Goal: Task Accomplishment & Management: Complete application form

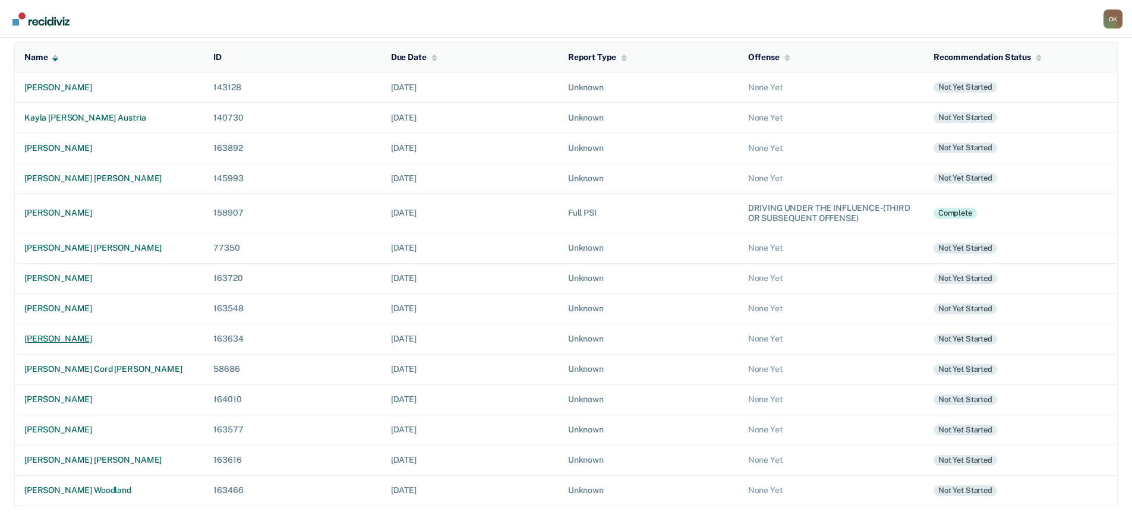
scroll to position [126, 0]
click at [108, 460] on div "[PERSON_NAME] [PERSON_NAME]" at bounding box center [109, 459] width 170 height 10
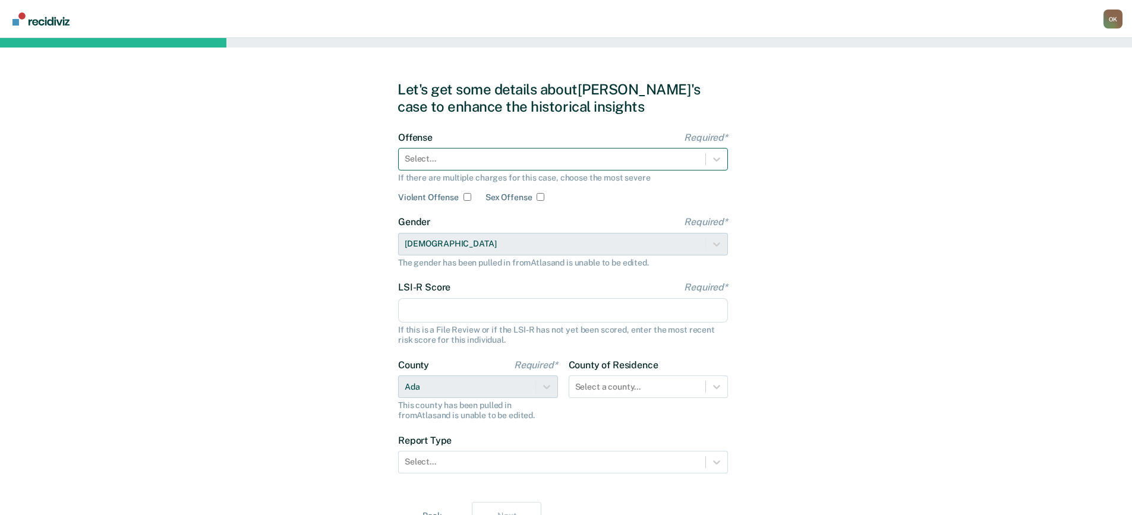
click at [519, 159] on div at bounding box center [552, 159] width 295 height 12
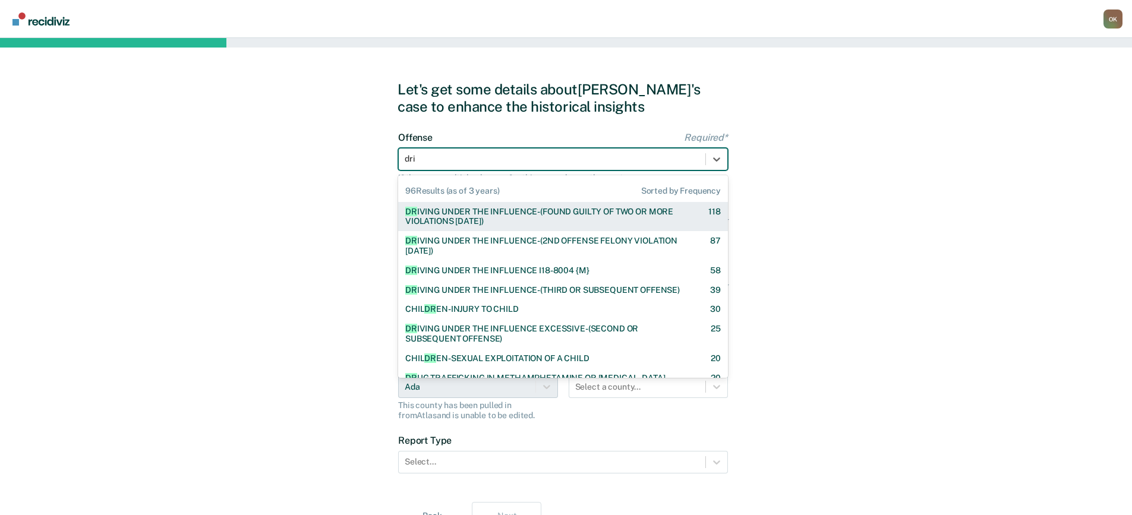
type input "driv"
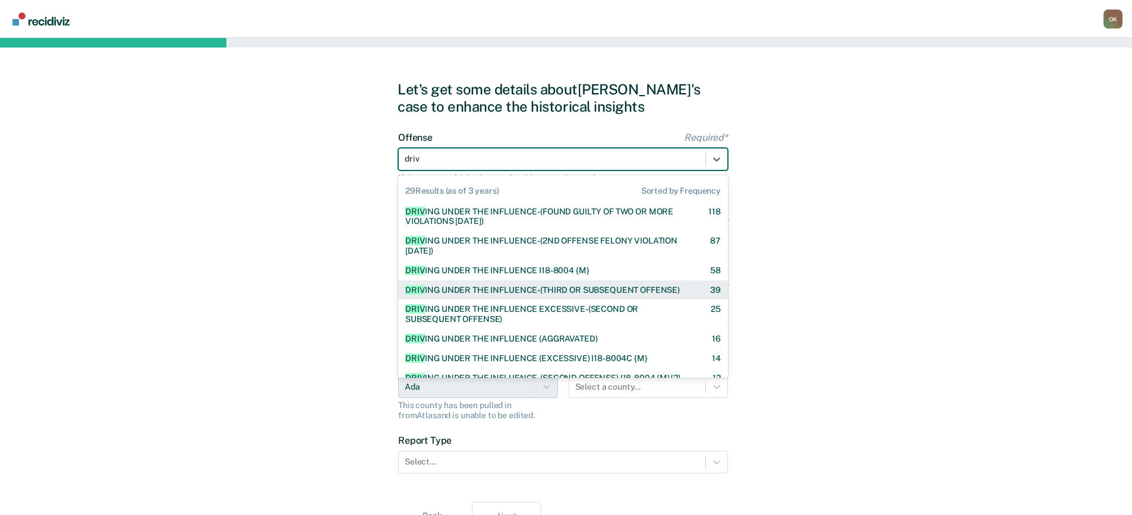
click at [595, 293] on div "DRIV ING UNDER THE INFLUENCE-(THIRD OR SUBSEQUENT OFFENSE)" at bounding box center [542, 290] width 274 height 10
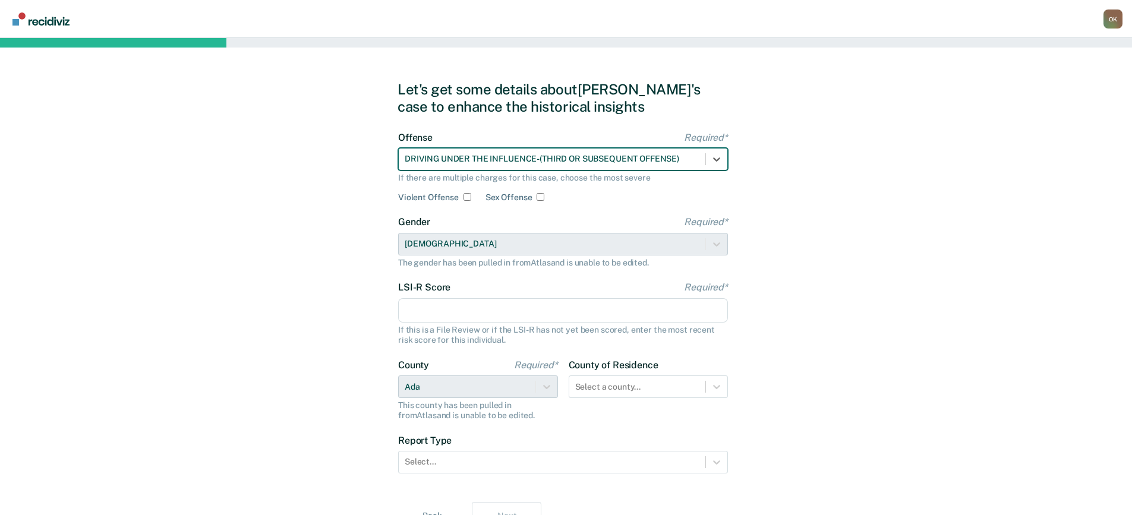
click at [548, 312] on input "LSI-R Score Required*" at bounding box center [563, 310] width 330 height 25
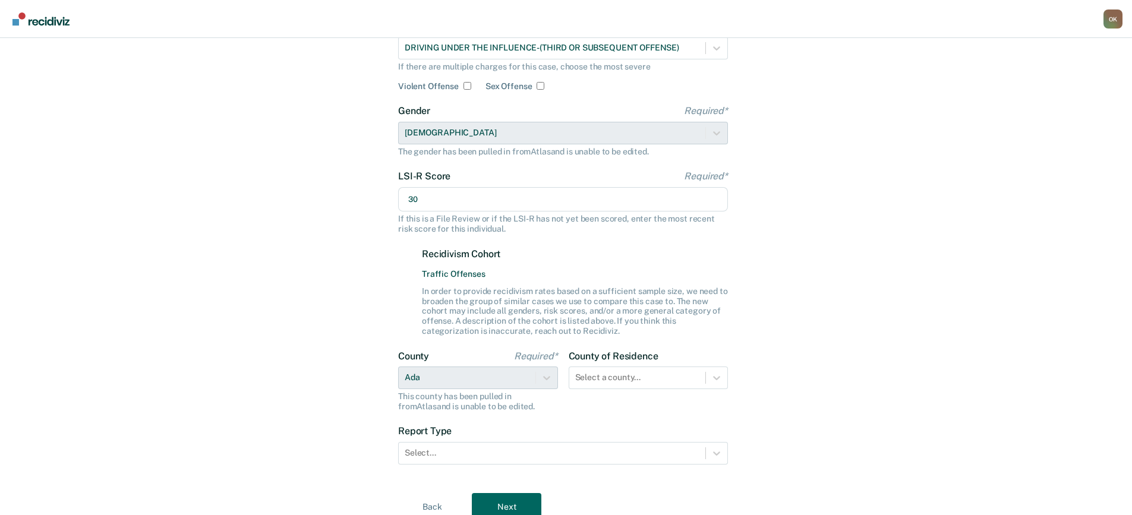
scroll to position [160, 0]
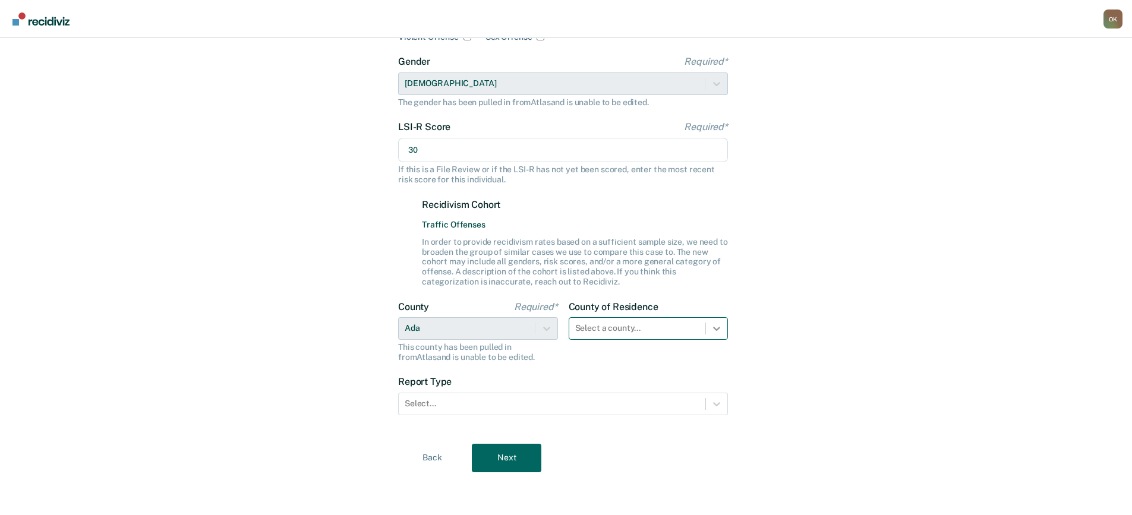
type input "30"
click at [713, 326] on icon at bounding box center [717, 329] width 12 height 12
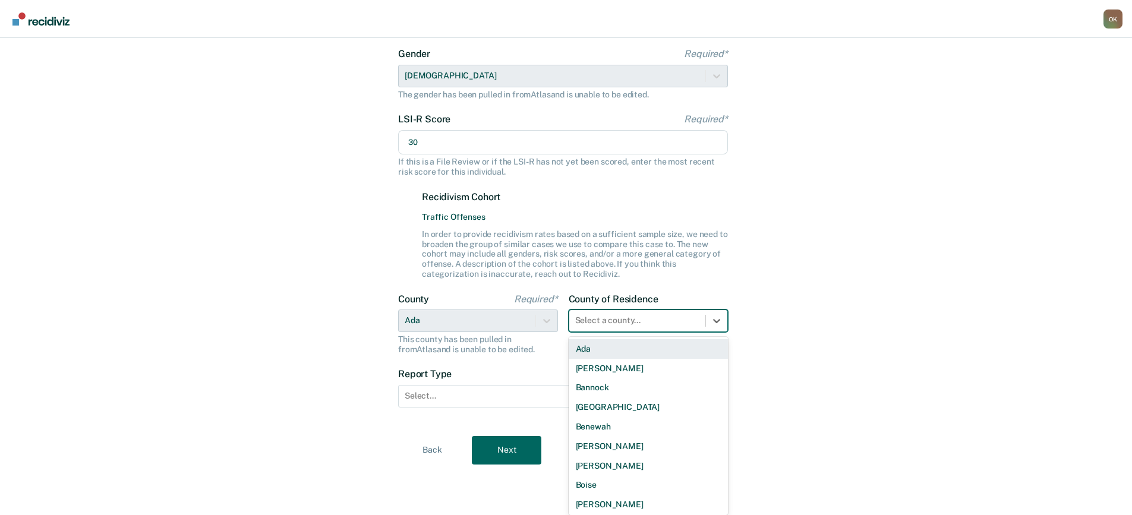
click at [668, 349] on div "Ada" at bounding box center [649, 349] width 160 height 20
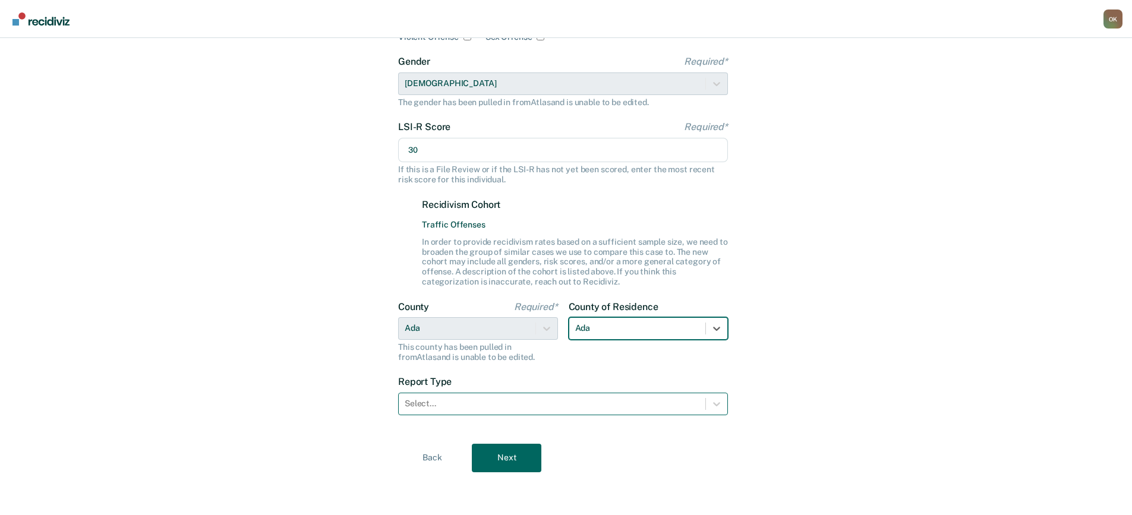
click at [576, 403] on div at bounding box center [552, 403] width 295 height 12
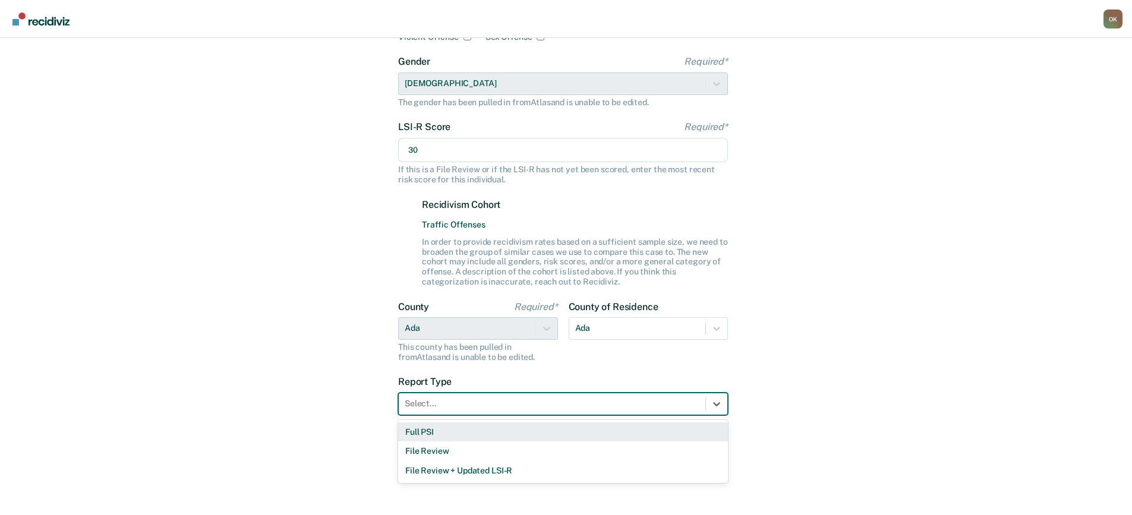
click at [427, 435] on div "Full PSI" at bounding box center [563, 432] width 330 height 20
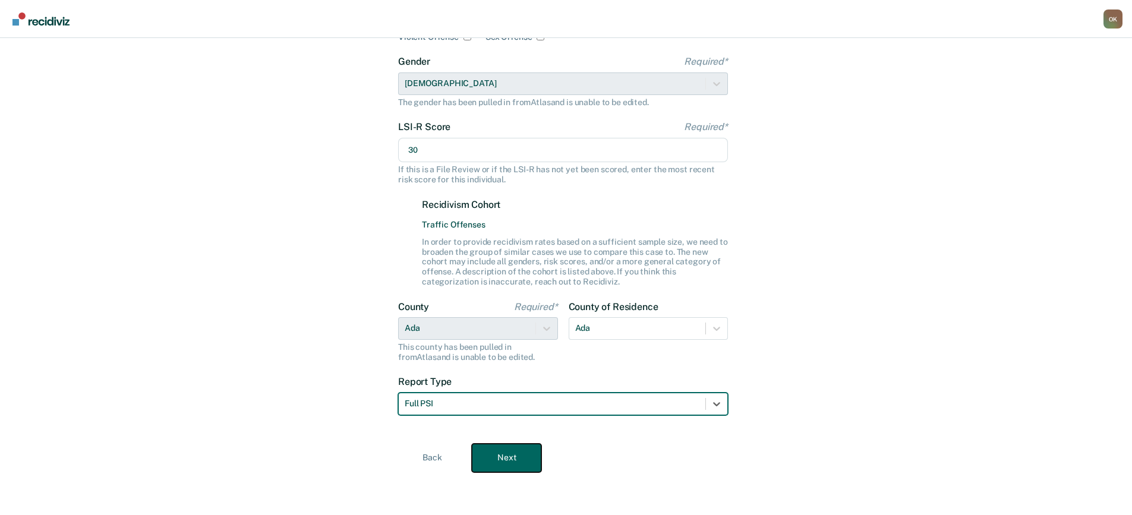
click at [503, 457] on button "Next" at bounding box center [507, 458] width 70 height 29
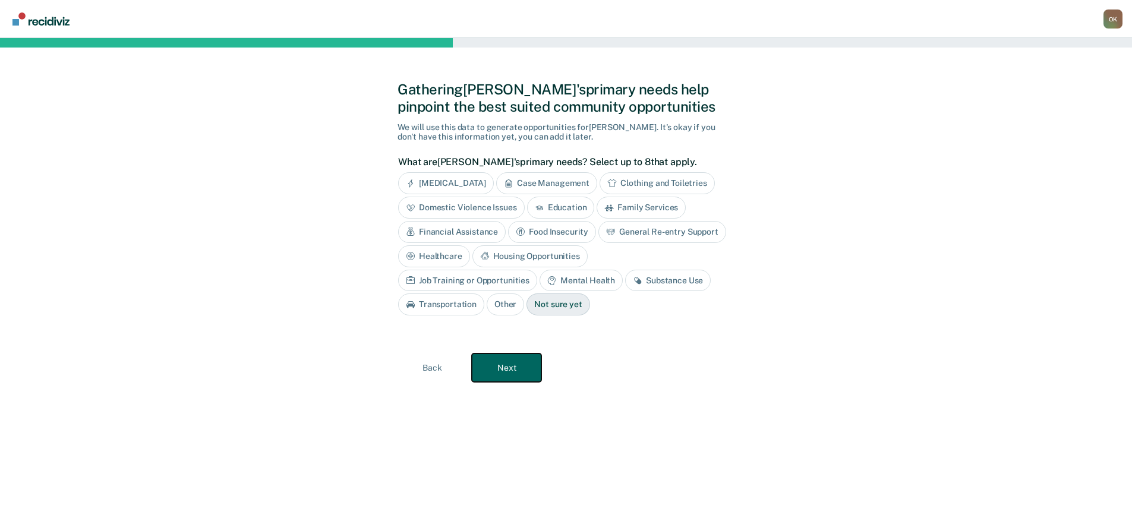
scroll to position [0, 0]
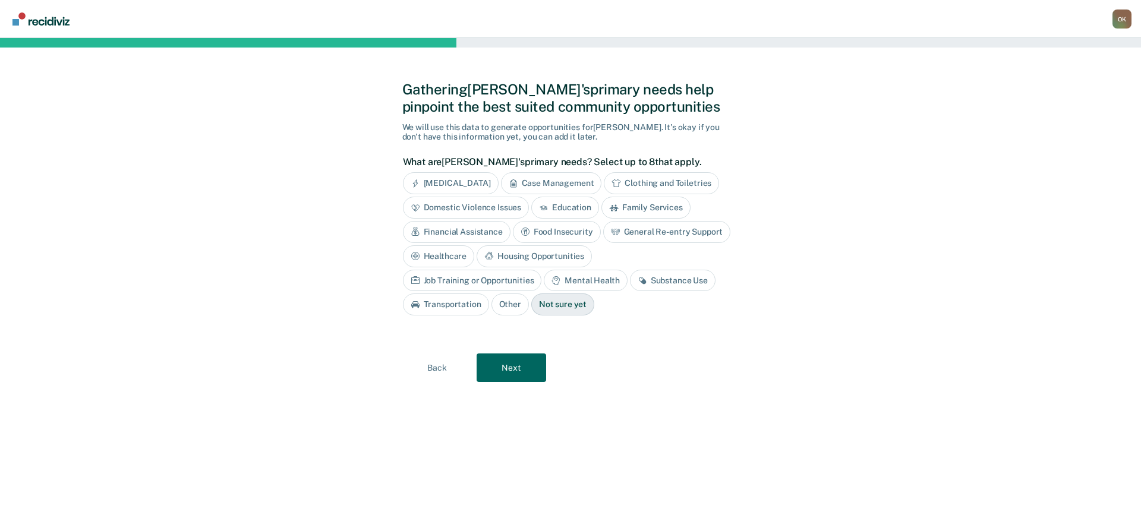
click at [567, 181] on div "Case Management" at bounding box center [551, 183] width 101 height 22
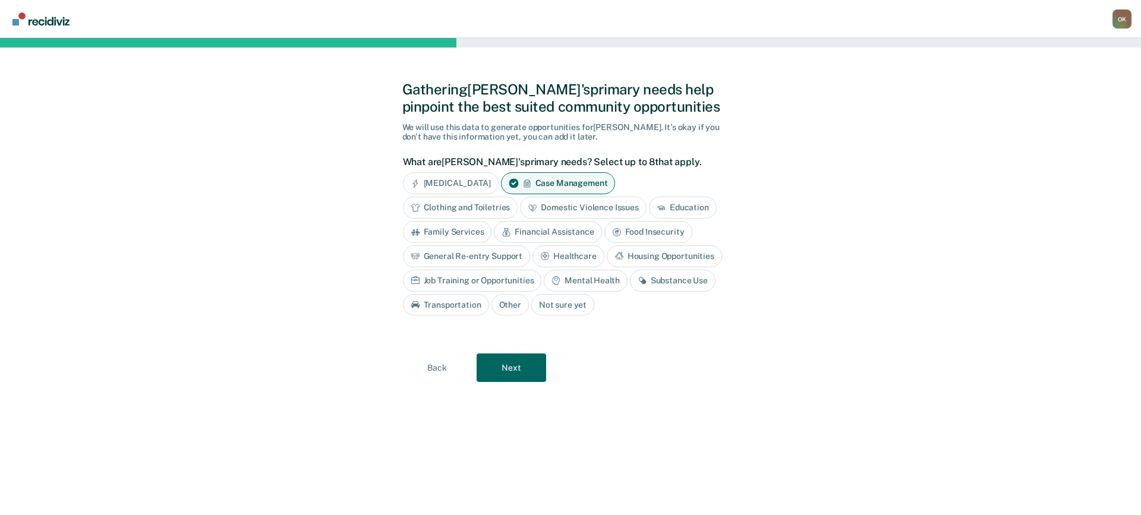
click at [568, 210] on div "Domestic Violence Issues" at bounding box center [583, 208] width 127 height 22
click at [561, 232] on div "Financial Assistance" at bounding box center [548, 232] width 108 height 22
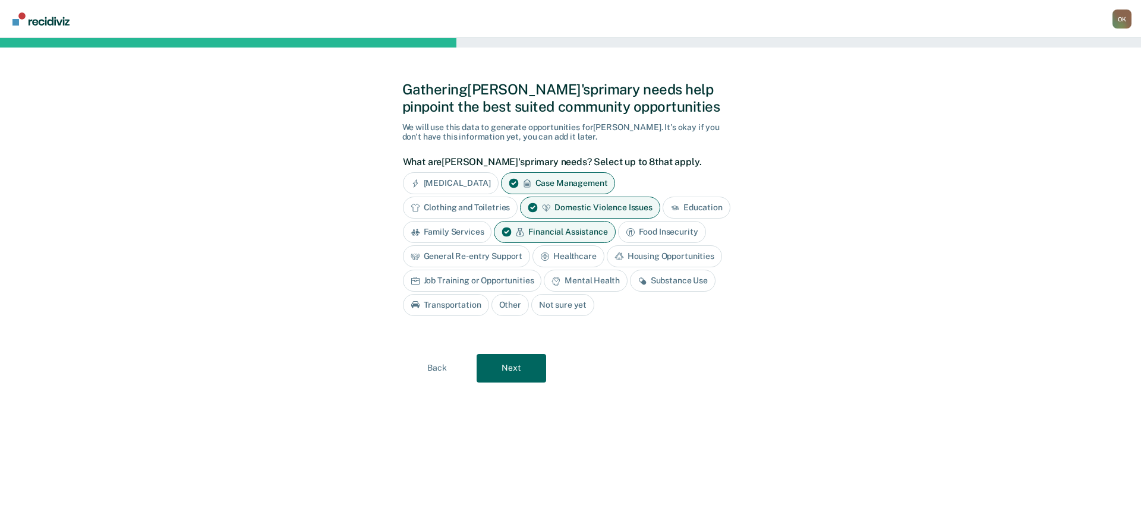
click at [472, 256] on div "General Re-entry Support" at bounding box center [467, 256] width 128 height 22
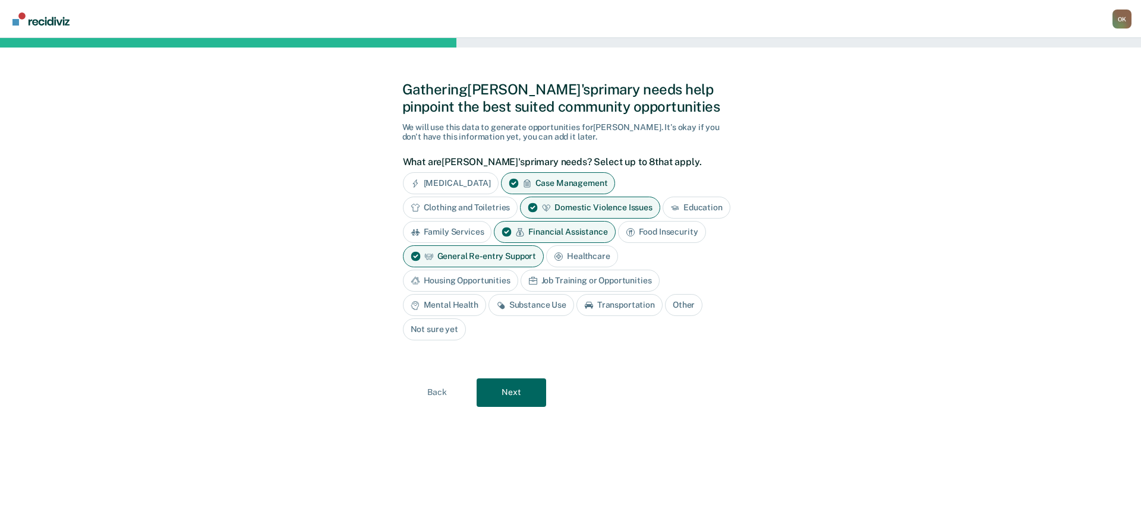
click at [475, 281] on div "Housing Opportunities" at bounding box center [460, 281] width 115 height 22
click at [620, 284] on div "Job Training or Opportunities" at bounding box center [603, 281] width 139 height 22
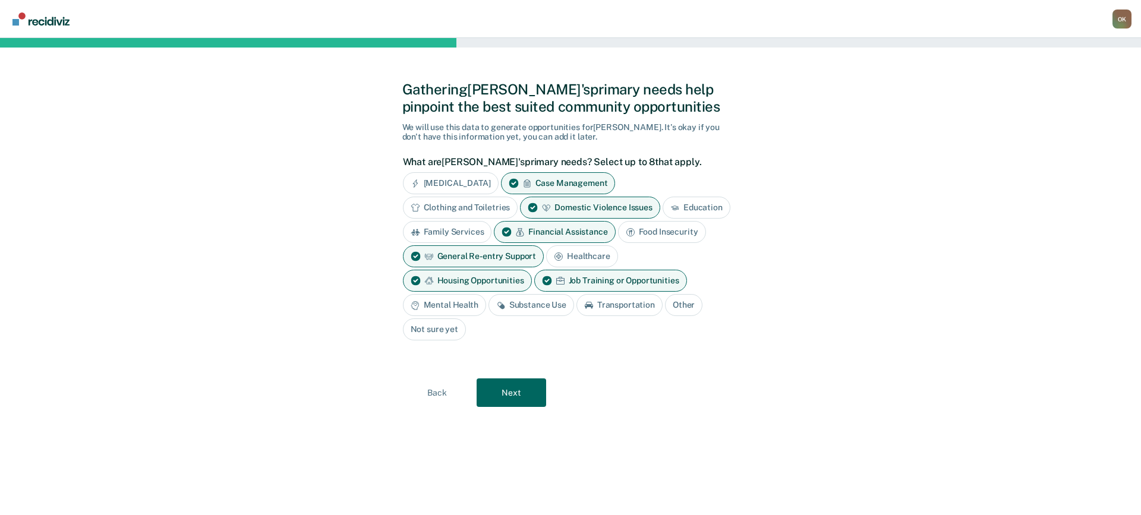
click at [457, 308] on div "Mental Health" at bounding box center [444, 305] width 83 height 22
click at [546, 308] on div "Substance Use" at bounding box center [545, 305] width 86 height 22
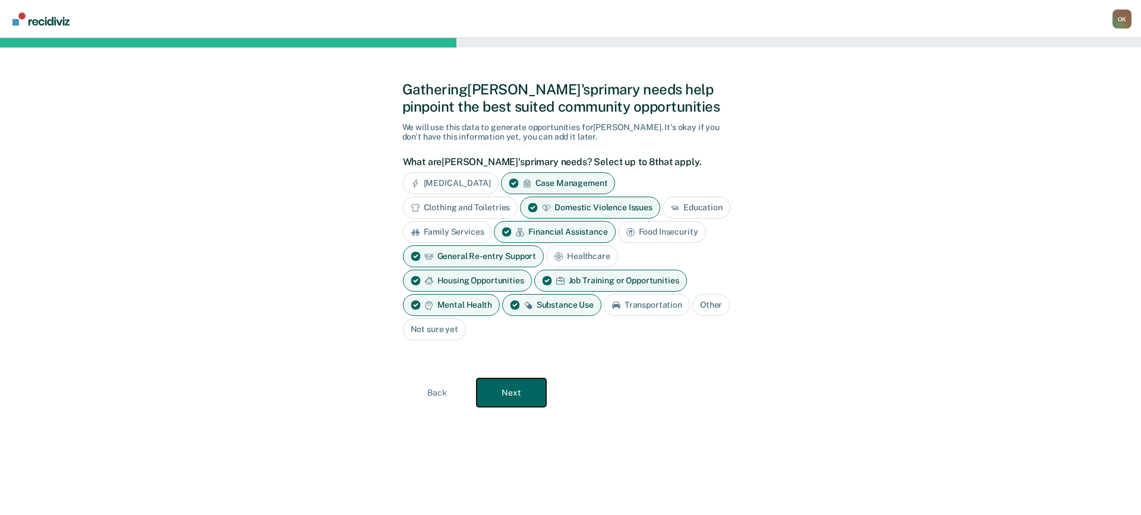
click at [521, 395] on button "Next" at bounding box center [511, 392] width 70 height 29
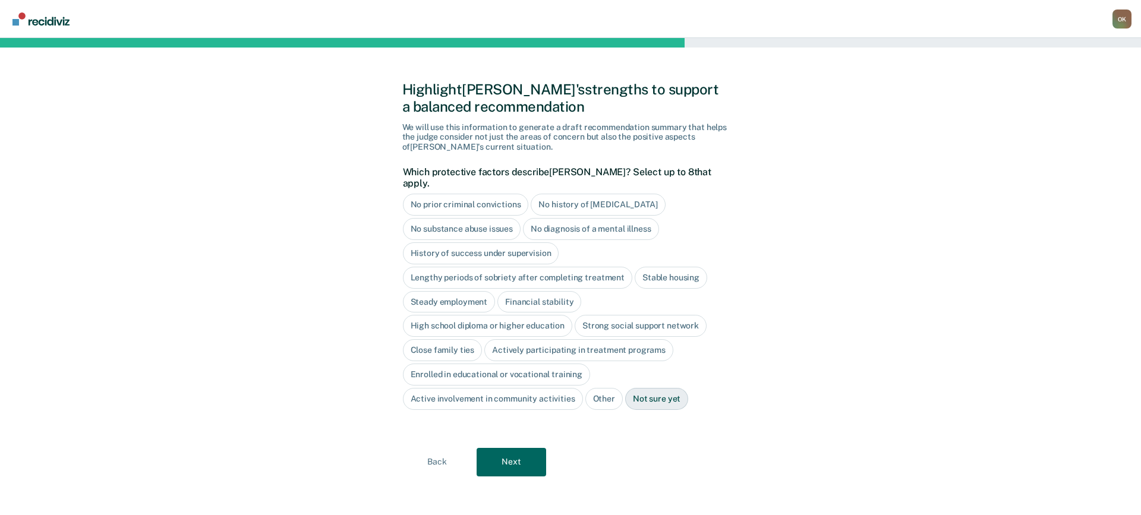
click at [602, 194] on div "No history of [MEDICAL_DATA]" at bounding box center [598, 205] width 134 height 22
click at [512, 242] on div "History of success under supervision" at bounding box center [481, 253] width 156 height 22
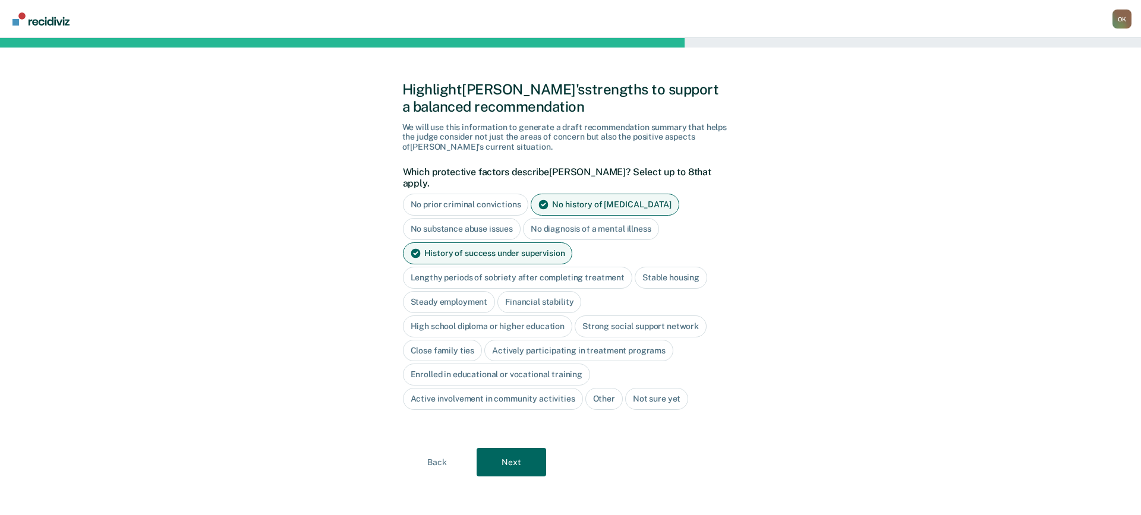
click at [441, 341] on div "Close family ties" at bounding box center [443, 351] width 80 height 22
click at [560, 340] on div "Actively participating in treatment programs" at bounding box center [592, 351] width 189 height 22
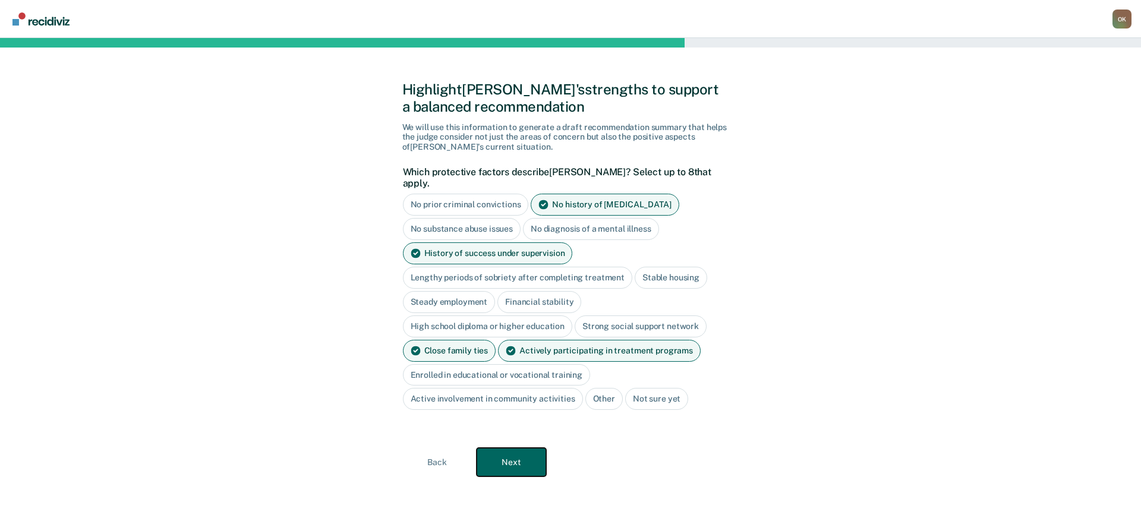
click at [516, 454] on button "Next" at bounding box center [511, 462] width 70 height 29
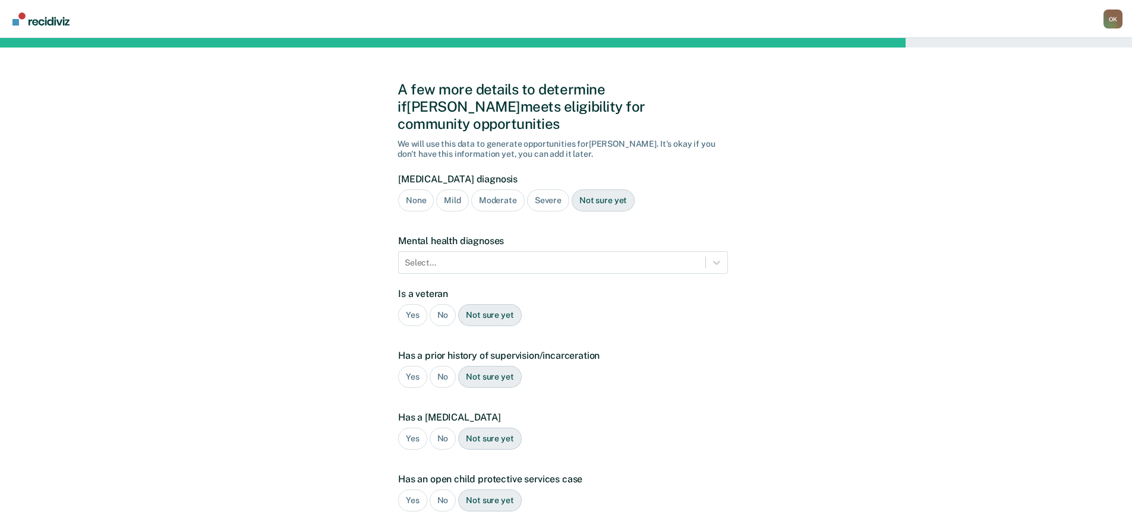
click at [548, 190] on div "Severe" at bounding box center [548, 201] width 42 height 22
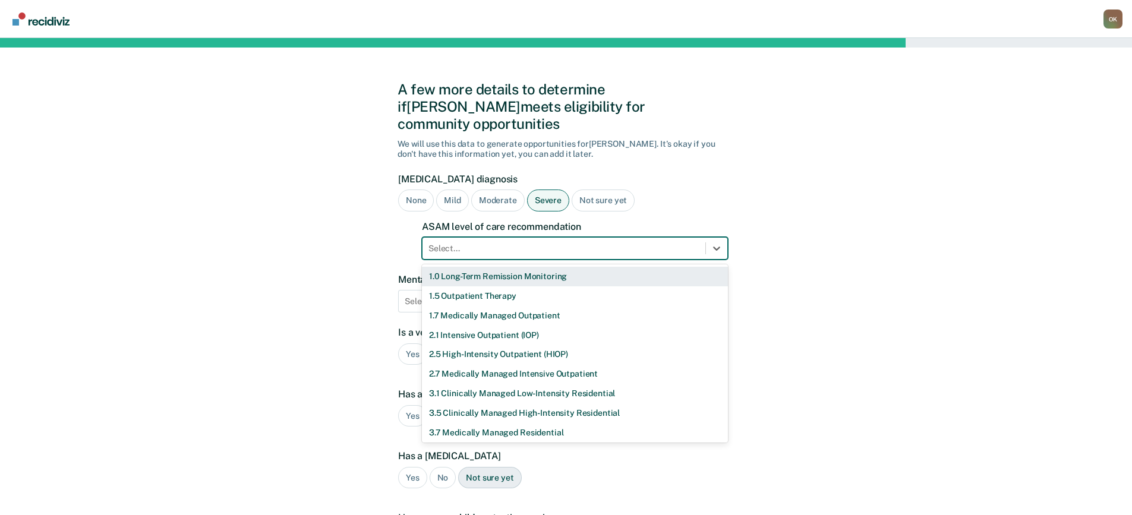
click at [557, 242] on div at bounding box center [563, 248] width 271 height 12
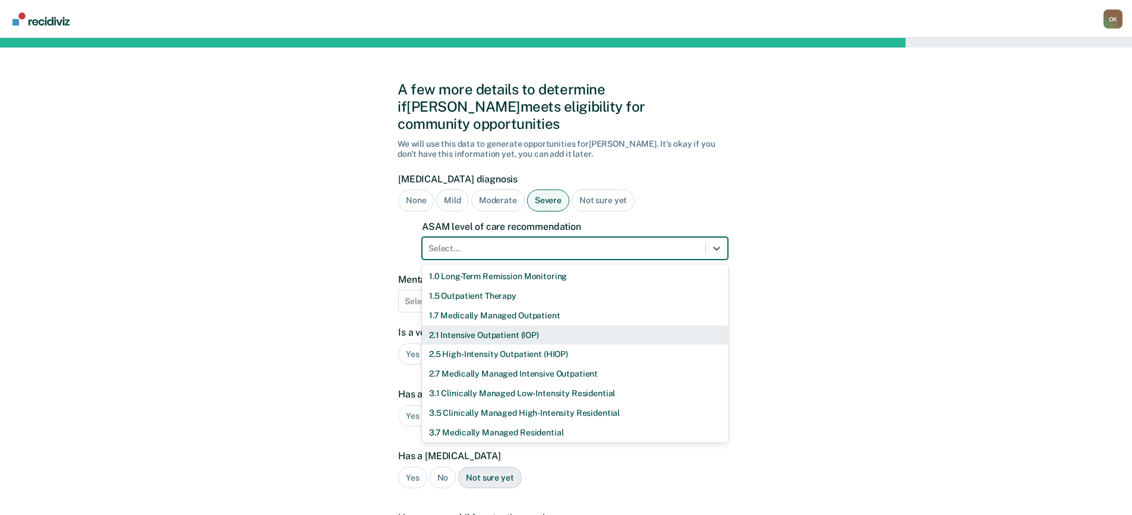
click at [543, 326] on div "2.1 Intensive Outpatient (IOP)" at bounding box center [575, 336] width 306 height 20
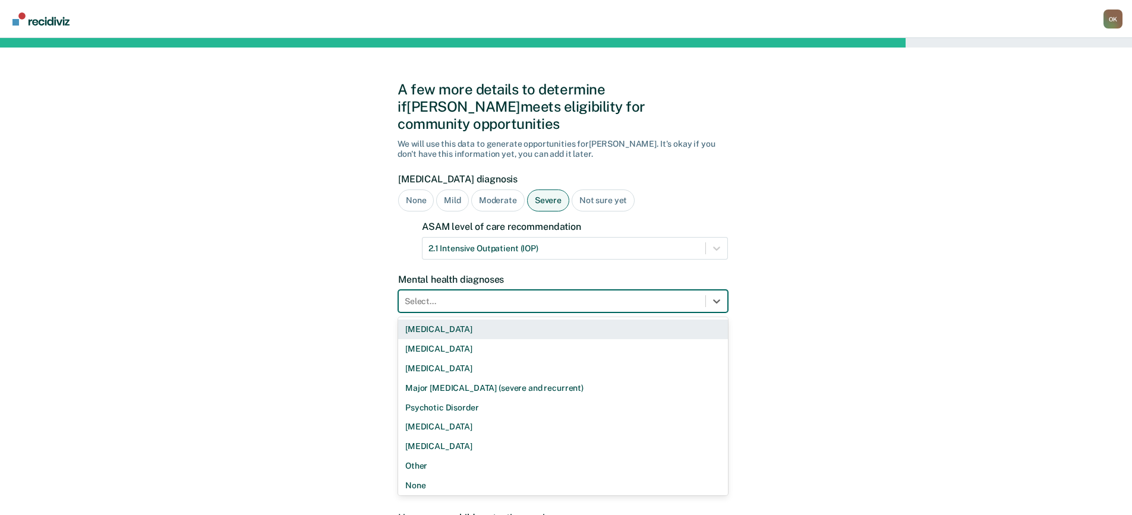
click at [539, 295] on div at bounding box center [552, 301] width 295 height 12
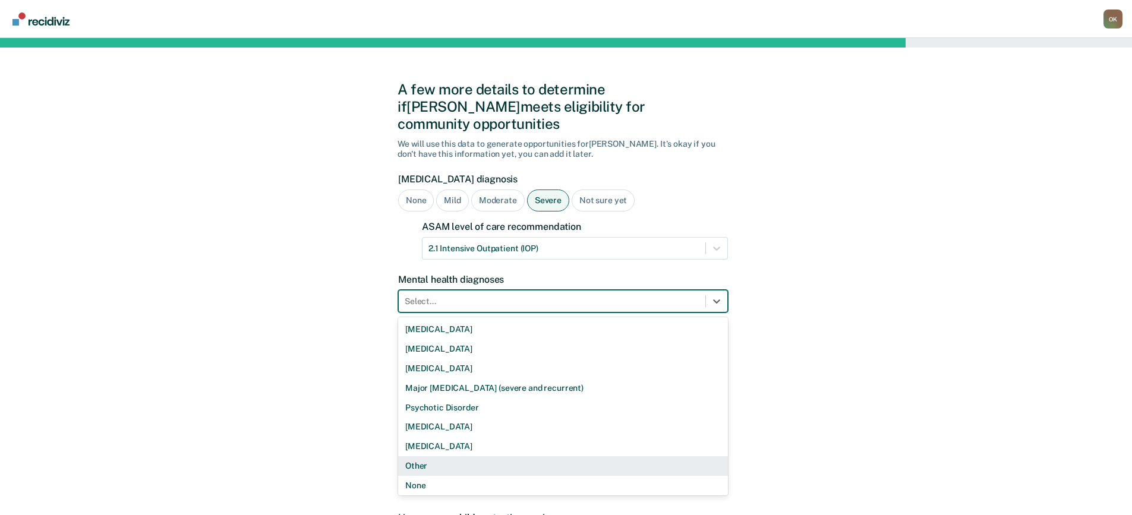
click at [509, 456] on div "Other" at bounding box center [563, 466] width 330 height 20
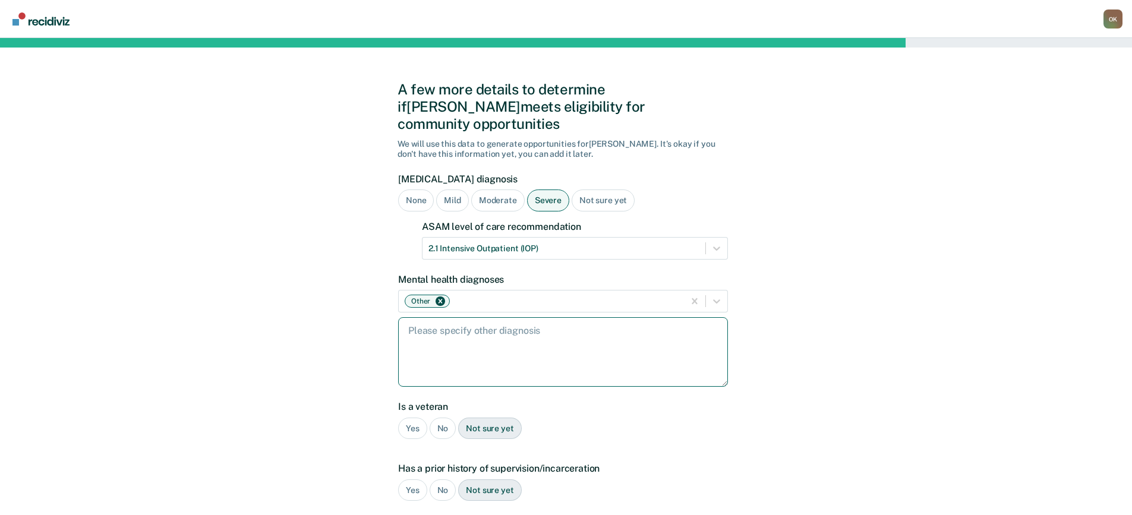
click at [514, 340] on textarea at bounding box center [563, 352] width 330 height 70
type textarea "[MEDICAL_DATA]; [MEDICAL_DATA]"
click at [437, 418] on div "No" at bounding box center [443, 429] width 27 height 22
click at [415, 479] on div "Yes" at bounding box center [412, 490] width 29 height 22
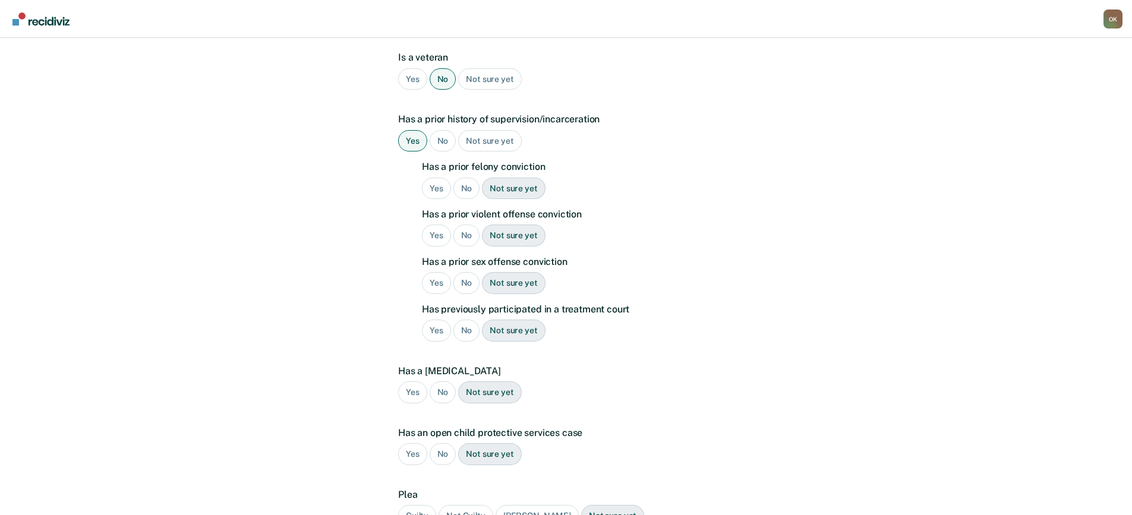
scroll to position [356, 0]
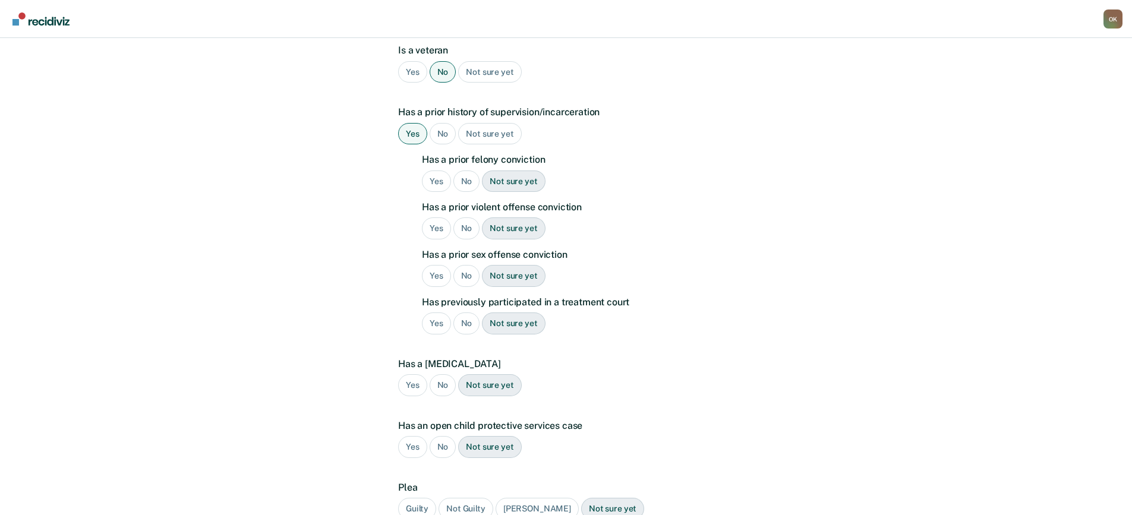
click at [468, 171] on div "No" at bounding box center [466, 182] width 27 height 22
click at [464, 217] on div "No" at bounding box center [466, 228] width 27 height 22
click at [462, 265] on div "No" at bounding box center [466, 276] width 27 height 22
click at [465, 312] on div "No" at bounding box center [466, 323] width 27 height 22
click at [443, 374] on div "No" at bounding box center [443, 385] width 27 height 22
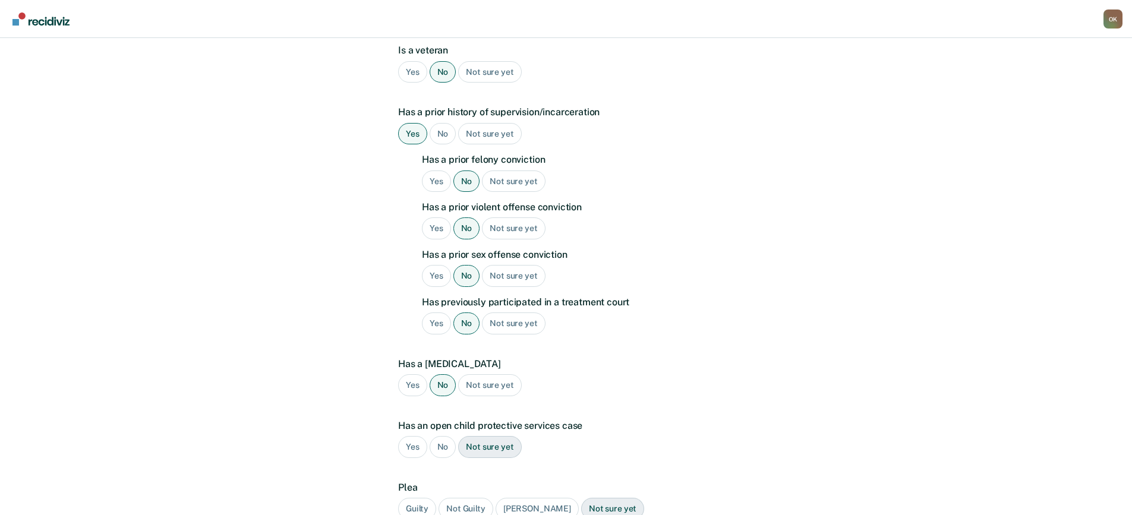
click at [435, 436] on div "No" at bounding box center [443, 447] width 27 height 22
click at [417, 498] on div "Guilty" at bounding box center [417, 509] width 38 height 22
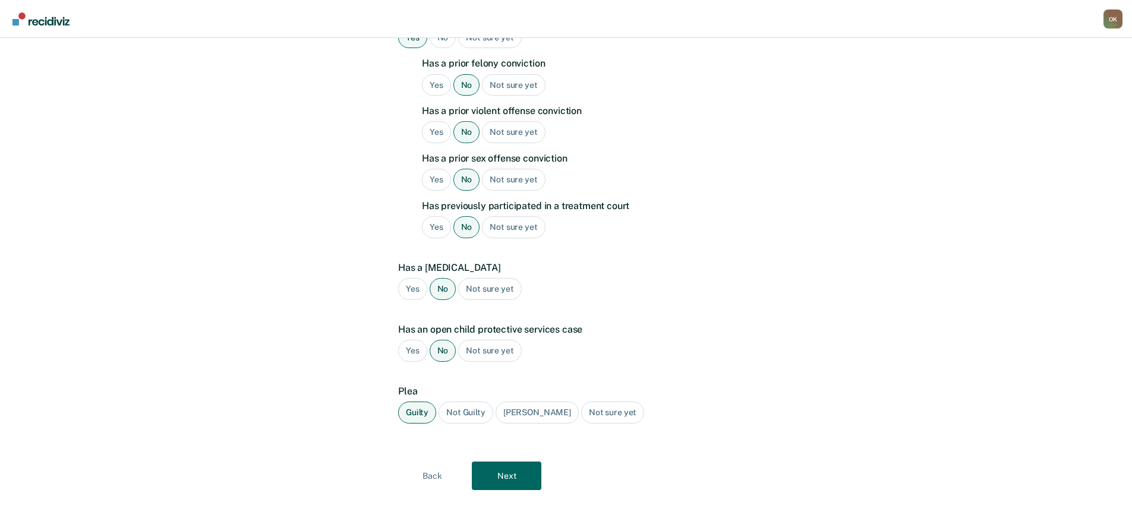
scroll to position [453, 0]
click at [512, 461] on button "Next" at bounding box center [507, 475] width 70 height 29
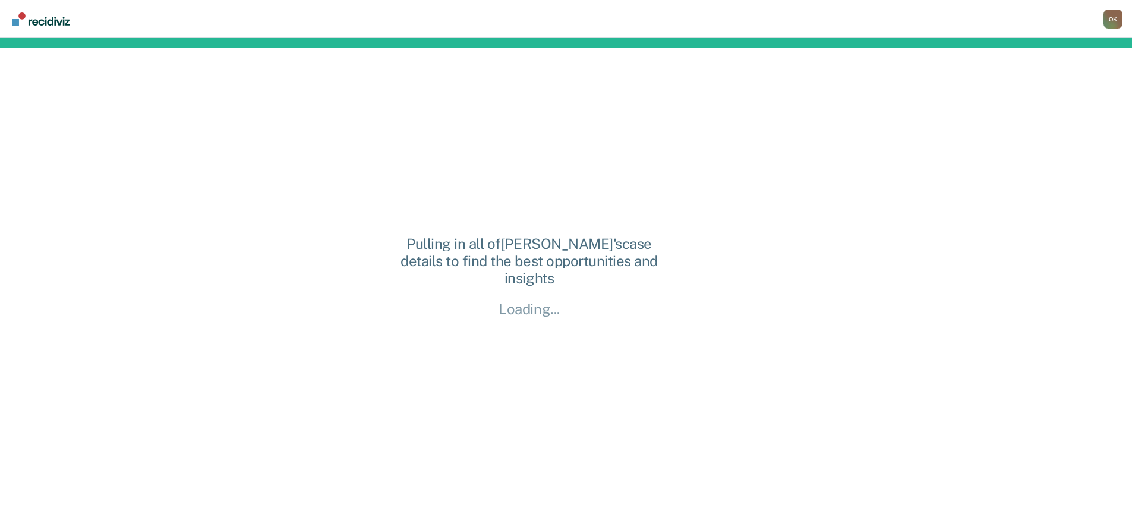
scroll to position [0, 0]
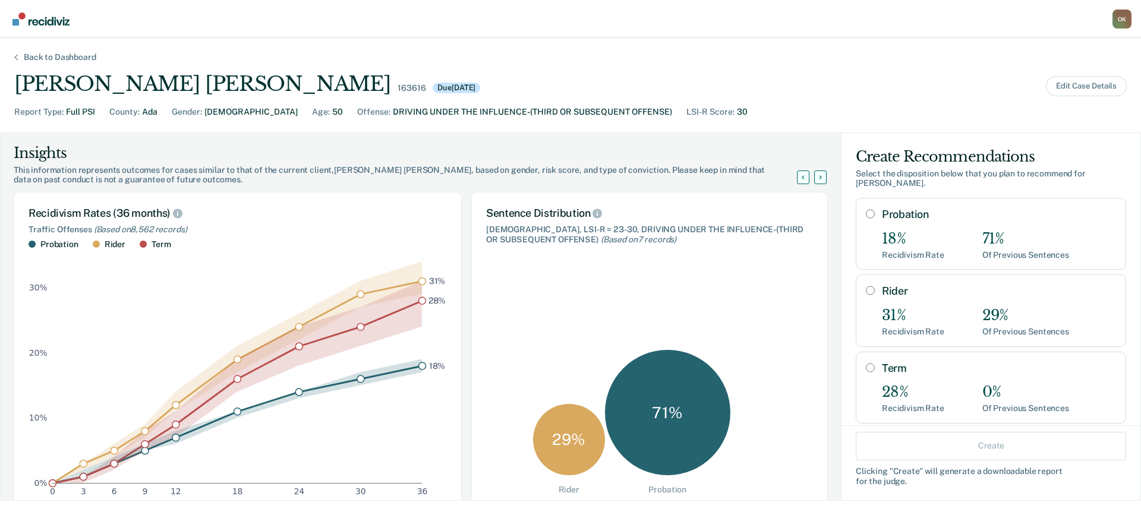
click at [866, 209] on input "Probation" at bounding box center [870, 214] width 9 height 10
radio input "true"
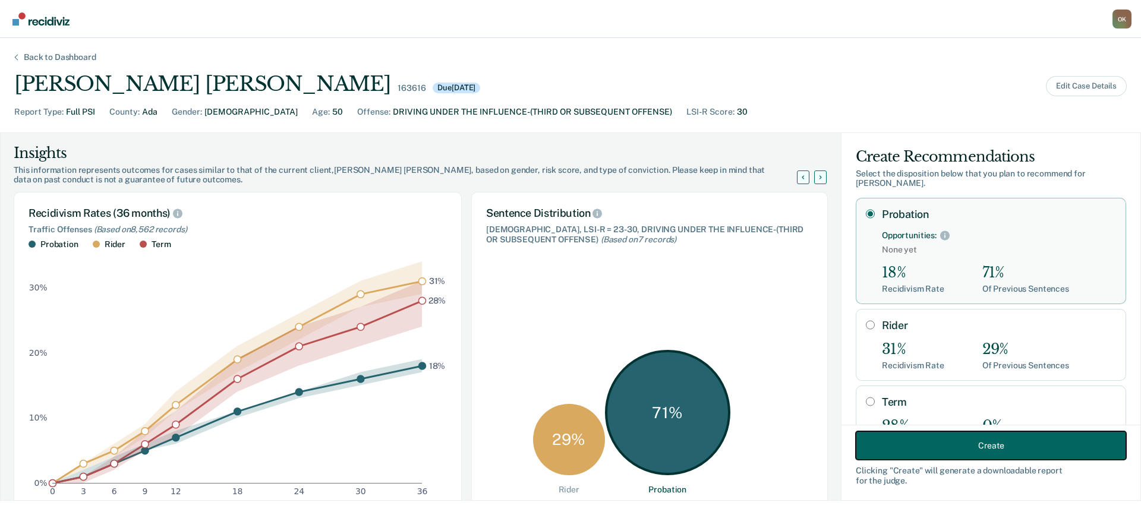
click at [943, 452] on button "Create" at bounding box center [990, 445] width 270 height 29
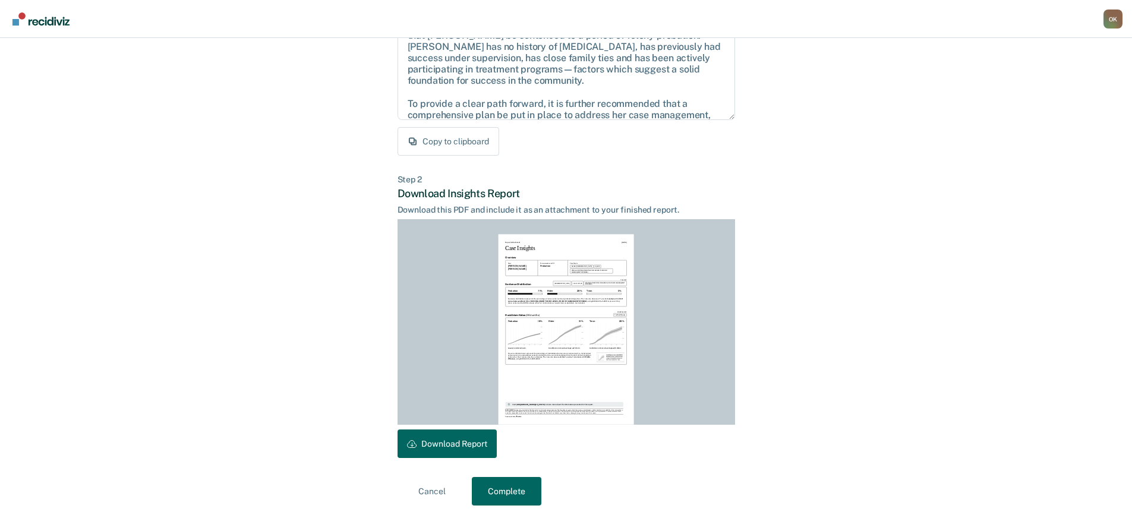
scroll to position [162, 0]
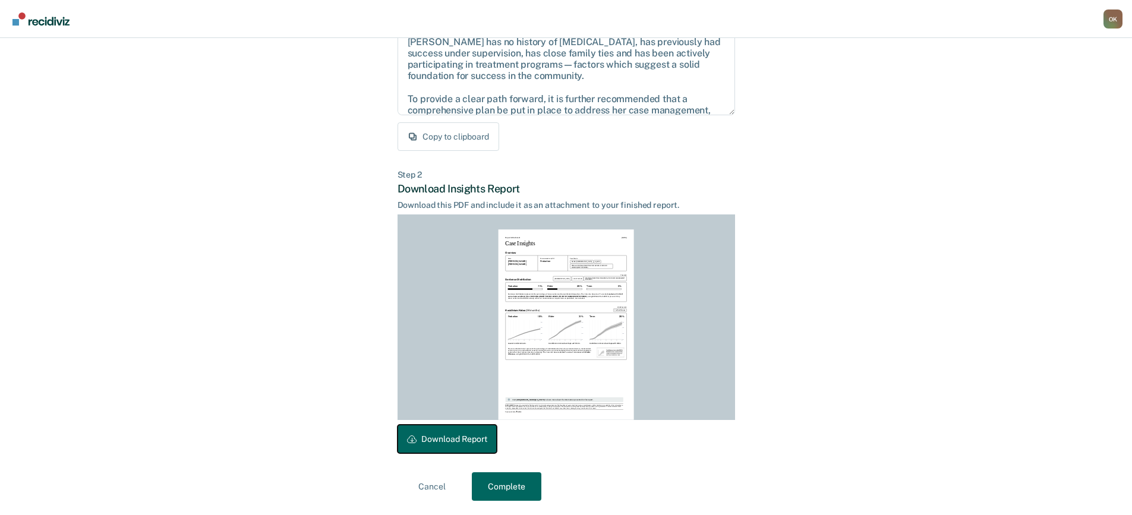
click at [453, 438] on button "Download Report" at bounding box center [446, 439] width 99 height 29
click at [502, 485] on button "Complete" at bounding box center [507, 486] width 70 height 29
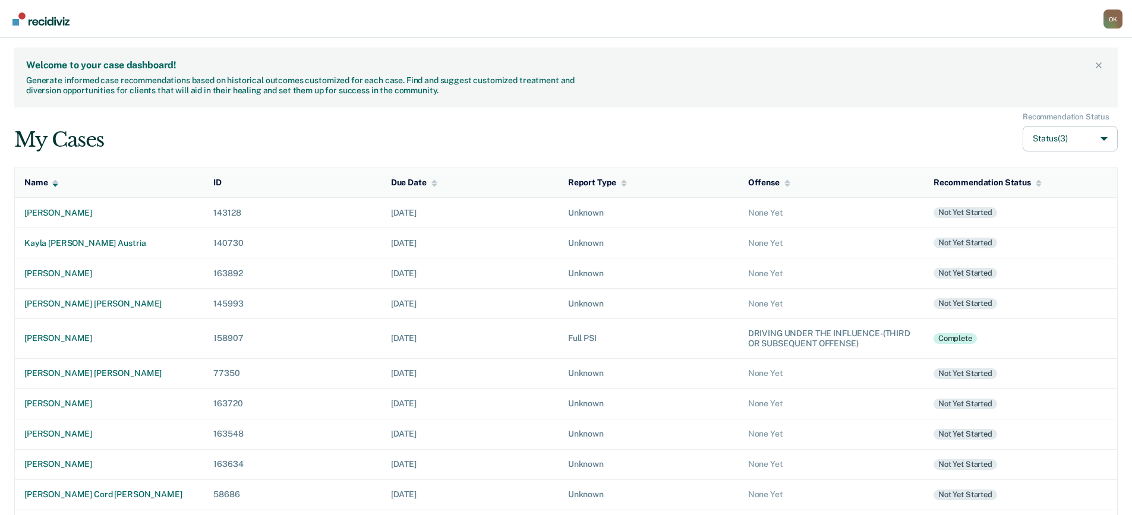
click at [1115, 18] on div "O K" at bounding box center [1112, 19] width 19 height 19
click at [1016, 93] on link "Log Out" at bounding box center [1053, 92] width 99 height 10
